Goal: Information Seeking & Learning: Understand process/instructions

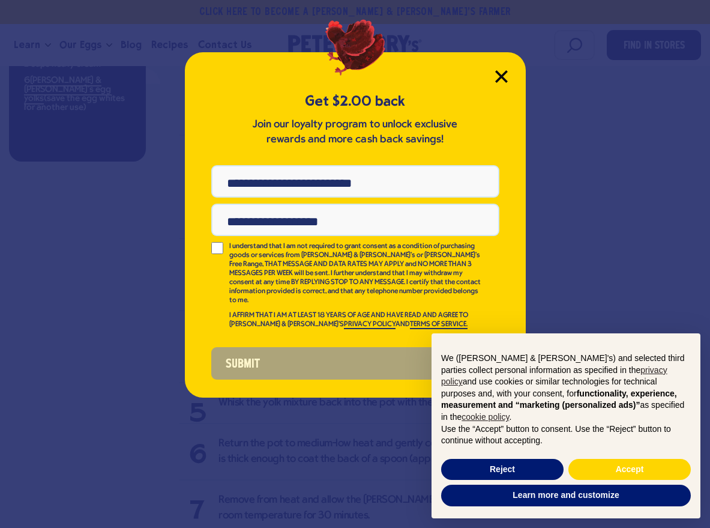
click at [503, 73] on icon "Close Modal" at bounding box center [501, 76] width 13 height 13
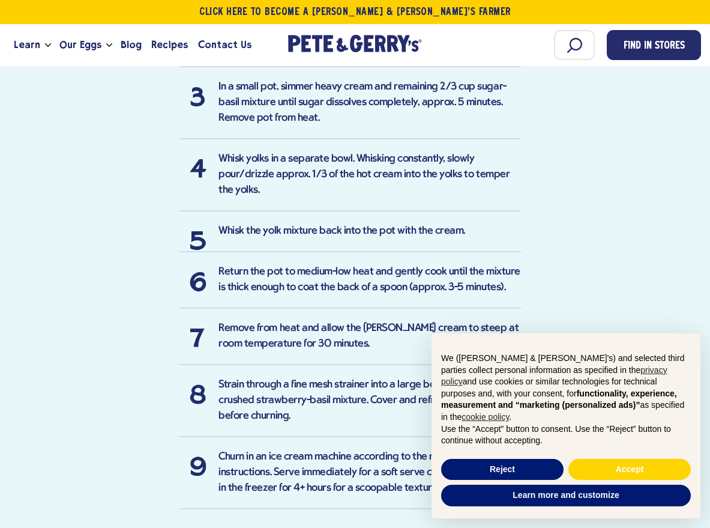
scroll to position [1067, 0]
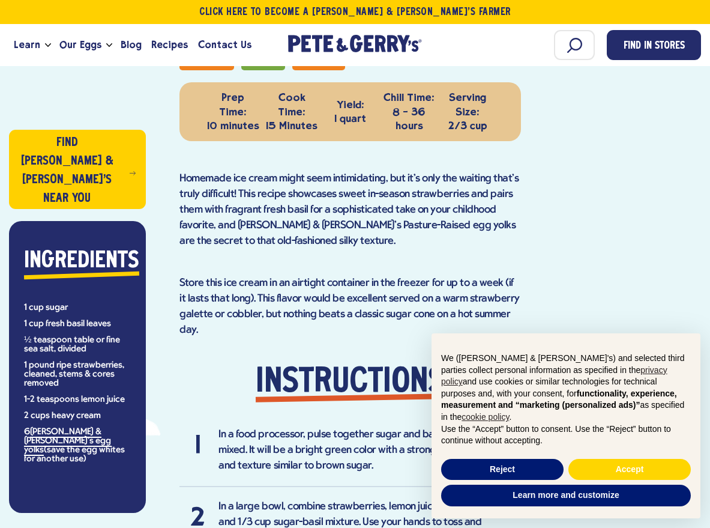
scroll to position [540, 0]
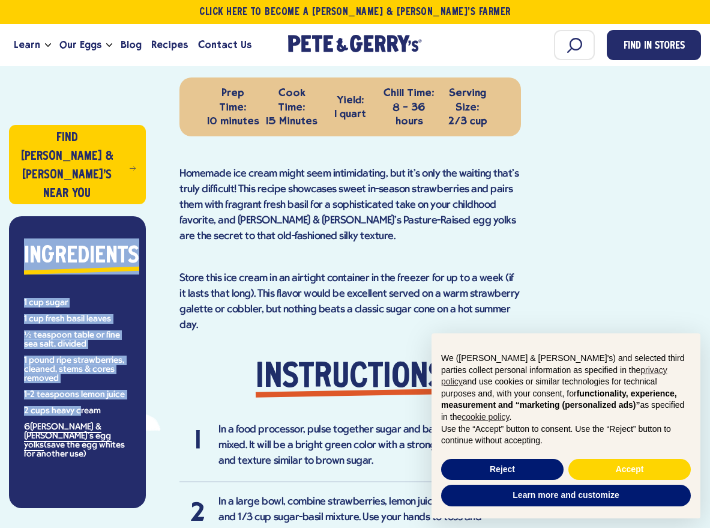
drag, startPoint x: 23, startPoint y: 256, endPoint x: 79, endPoint y: 362, distance: 120.3
click at [79, 362] on div "Ingredients 1 cup sugar 1 cup fresh basil leaves ½ teaspoon table or fine sea s…" at bounding box center [77, 348] width 119 height 220
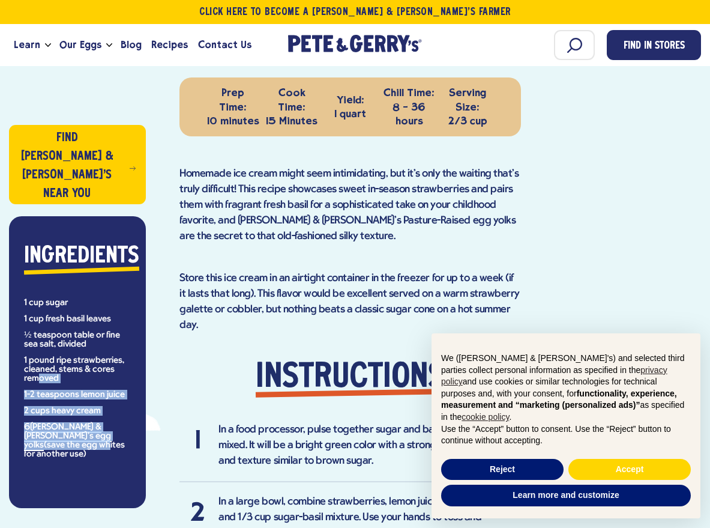
drag, startPoint x: 84, startPoint y: 401, endPoint x: 37, endPoint y: 339, distance: 78.4
click at [37, 339] on ul "1 cup sugar 1 cup fresh basil leaves ½ teaspoon table or fine sea salt, divided…" at bounding box center [77, 378] width 107 height 160
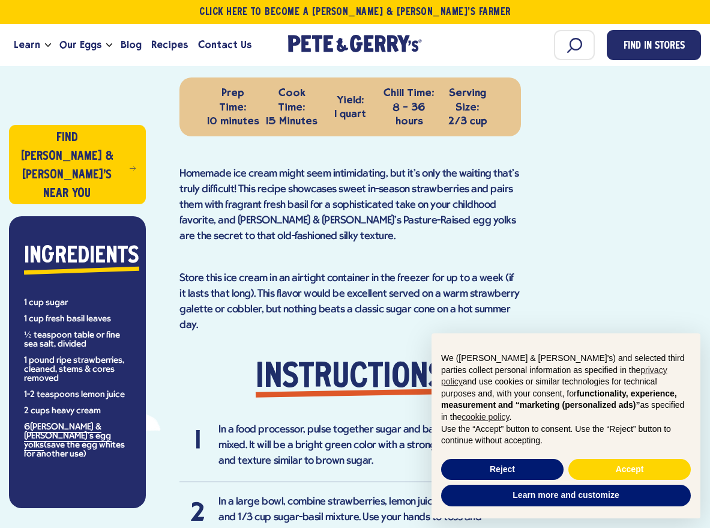
click at [76, 475] on div "Find [PERSON_NAME] & [PERSON_NAME]'s Near You Ingredients 1 cup sugar 1 cup fre…" at bounding box center [94, 521] width 171 height 1152
click at [140, 482] on div "Find [PERSON_NAME] & [PERSON_NAME]'s Near You Ingredients 1 cup sugar 1 cup fre…" at bounding box center [94, 521] width 171 height 1152
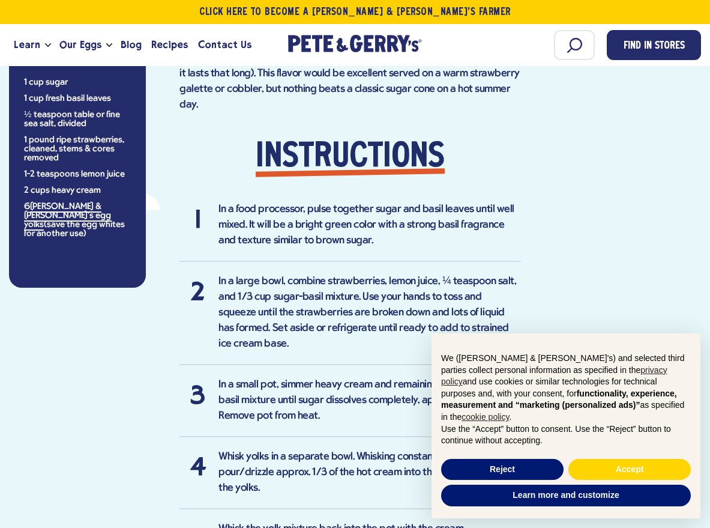
scroll to position [780, 0]
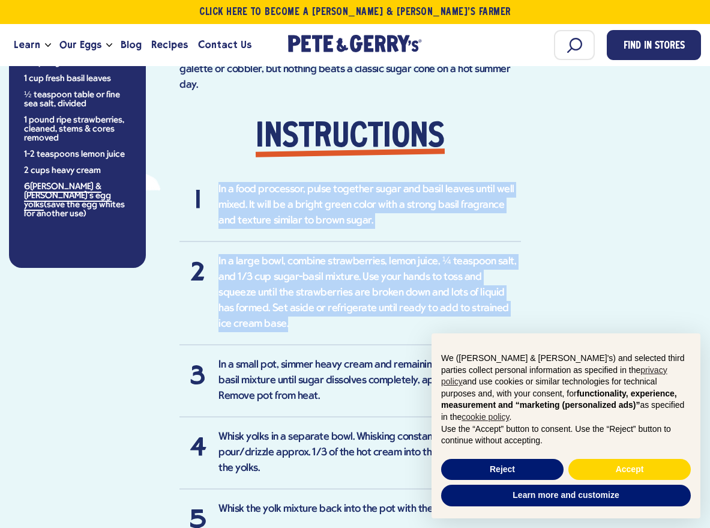
drag, startPoint x: 522, startPoint y: 313, endPoint x: 210, endPoint y: 194, distance: 333.7
click at [210, 194] on div "Find [PERSON_NAME] & [PERSON_NAME]'s Near You Ingredients 1 cup sugar 1 cup fre…" at bounding box center [355, 281] width 692 height 1152
copy ol "In a food processor, pulse together sugar and basil leaves until well mixed. It…"
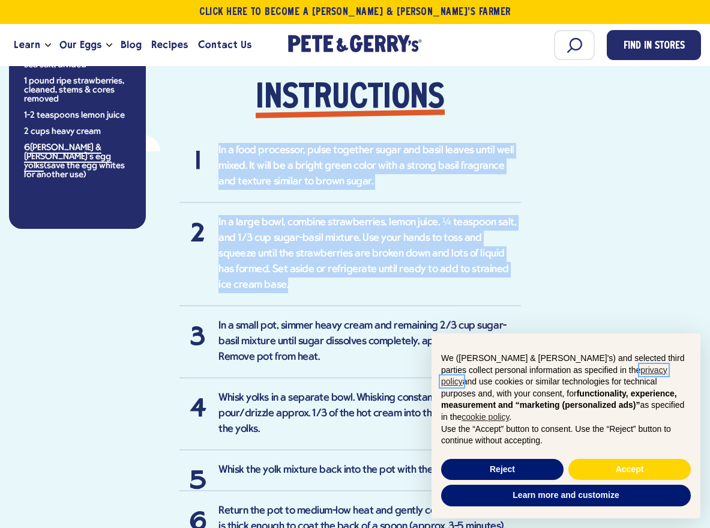
scroll to position [841, 0]
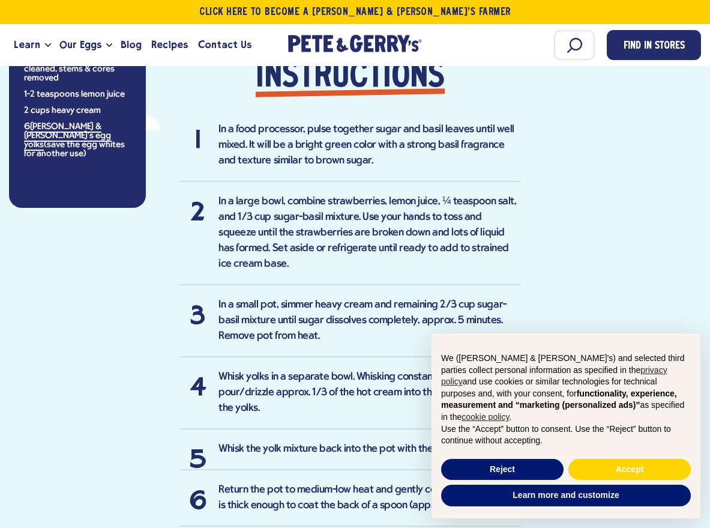
click at [116, 454] on div "Find [PERSON_NAME] & [PERSON_NAME]'s Near You Ingredients 1 cup sugar 1 cup fre…" at bounding box center [94, 221] width 171 height 1152
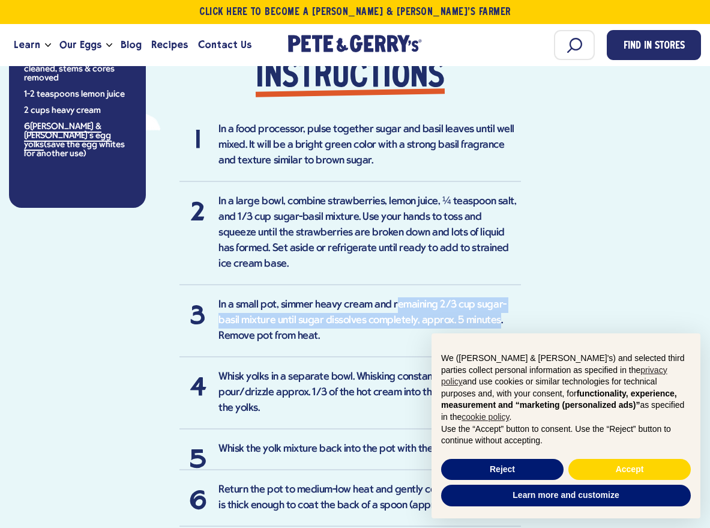
drag, startPoint x: 394, startPoint y: 290, endPoint x: 474, endPoint y: 306, distance: 82.1
click at [474, 309] on li "In a small pot, simmer heavy cream and remaining 2/3 cup sugar-basil mixture un…" at bounding box center [351, 327] width 342 height 60
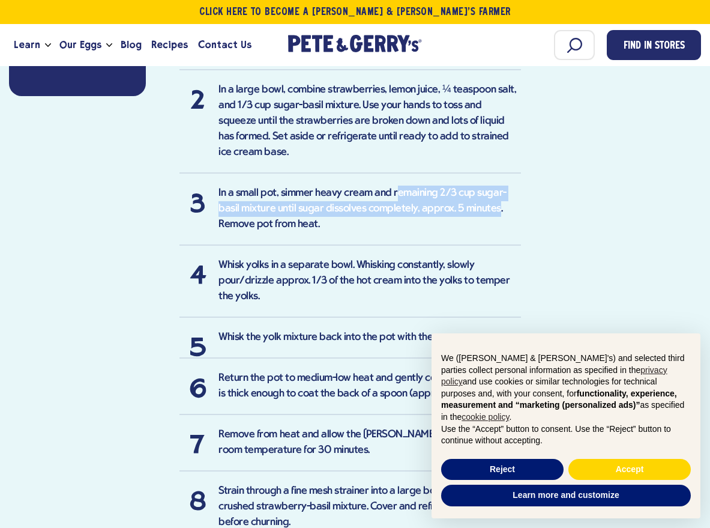
scroll to position [961, 0]
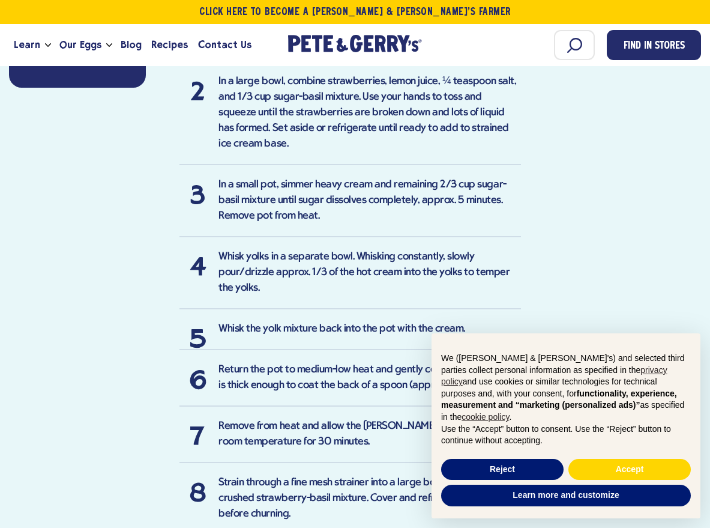
click at [108, 472] on div "Find [PERSON_NAME] & [PERSON_NAME]'s Near You Ingredients 1 cup sugar 1 cup fre…" at bounding box center [94, 101] width 171 height 1152
click at [101, 449] on div "Find [PERSON_NAME] & [PERSON_NAME]'s Near You Ingredients 1 cup sugar 1 cup fre…" at bounding box center [94, 101] width 171 height 1152
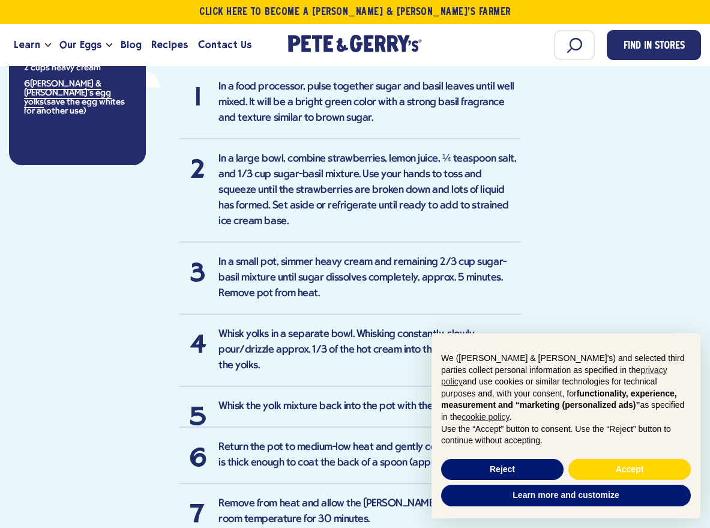
scroll to position [780, 0]
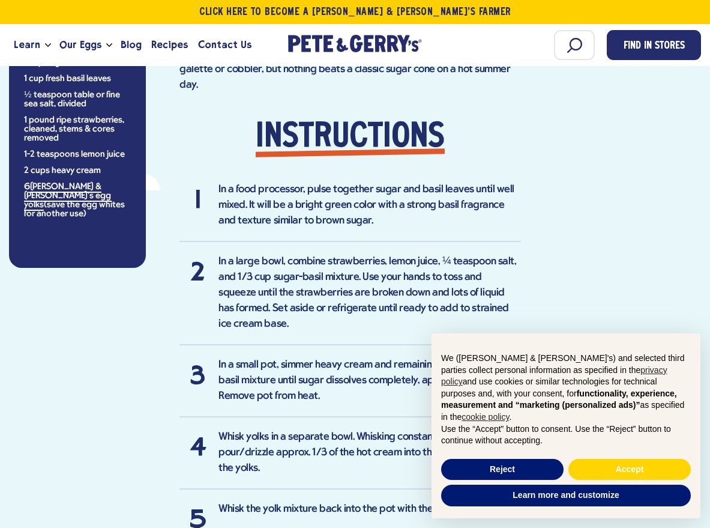
click at [115, 471] on div "Find [PERSON_NAME] & [PERSON_NAME]'s Near You Ingredients 1 cup sugar 1 cup fre…" at bounding box center [94, 281] width 171 height 1152
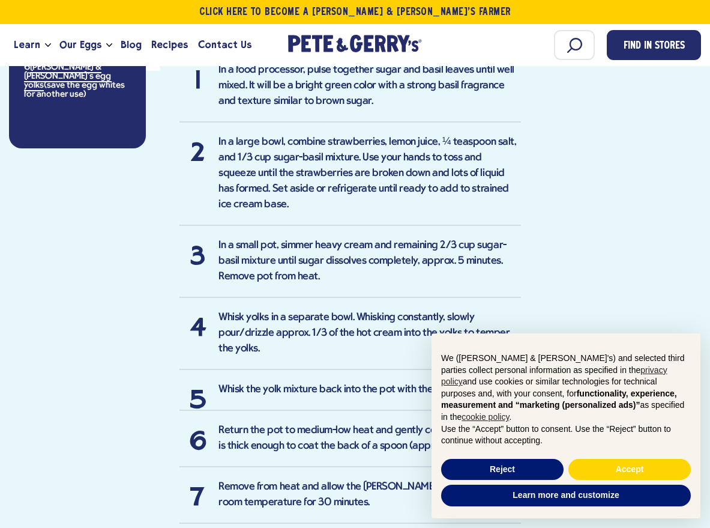
scroll to position [901, 0]
click at [64, 474] on div "Find [PERSON_NAME] & [PERSON_NAME]'s Near You Ingredients 1 cup sugar 1 cup fre…" at bounding box center [94, 161] width 171 height 1152
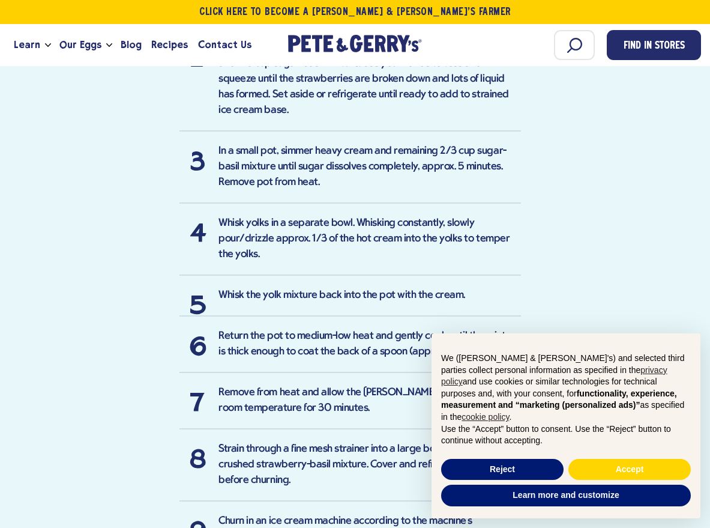
scroll to position [1021, 0]
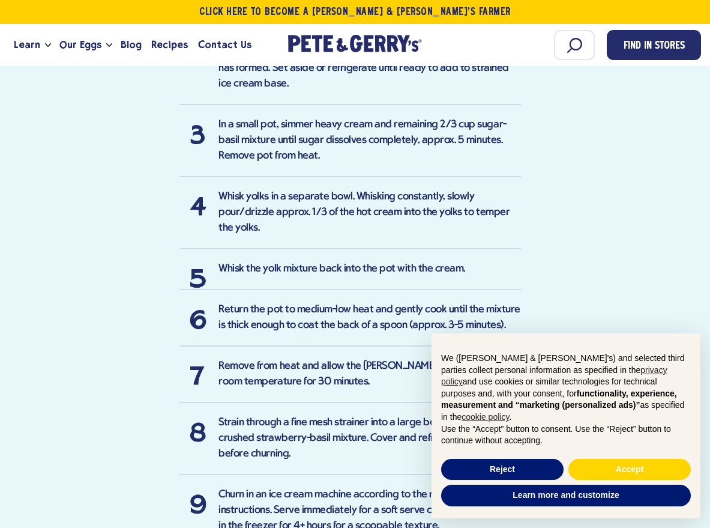
click at [76, 437] on div "Find [PERSON_NAME] & [PERSON_NAME]'s Near You Ingredients 1 cup sugar 1 cup fre…" at bounding box center [94, 40] width 171 height 1152
click at [94, 445] on div "Find [PERSON_NAME] & [PERSON_NAME]'s Near You Ingredients 1 cup sugar 1 cup fre…" at bounding box center [94, 40] width 171 height 1152
